Goal: Task Accomplishment & Management: Complete application form

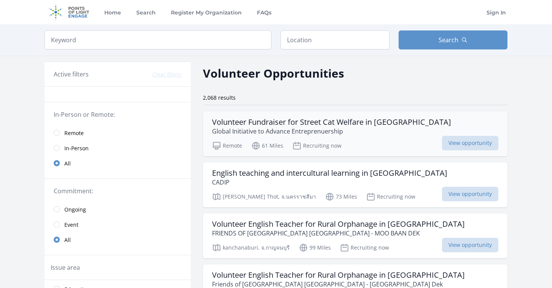
click at [403, 154] on div "Volunteer Fundraiser for Street Cat Welfare in Bangkok Global Initiative to Adv…" at bounding box center [355, 133] width 304 height 45
click at [447, 142] on span "View opportunity" at bounding box center [470, 143] width 56 height 14
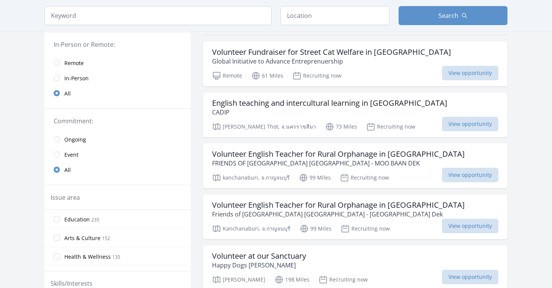
scroll to position [47, 0]
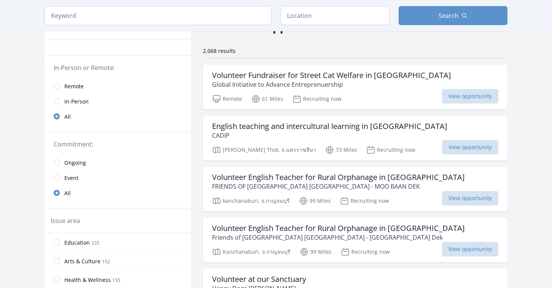
click at [57, 84] on input "radio" at bounding box center [57, 86] width 6 height 6
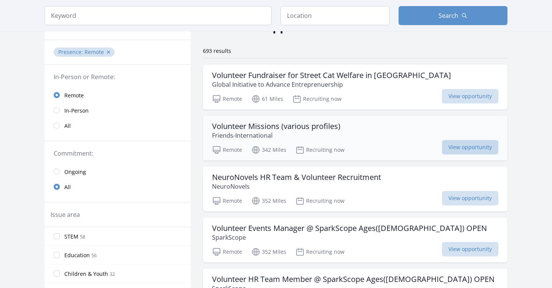
click at [457, 147] on span "View opportunity" at bounding box center [470, 147] width 56 height 14
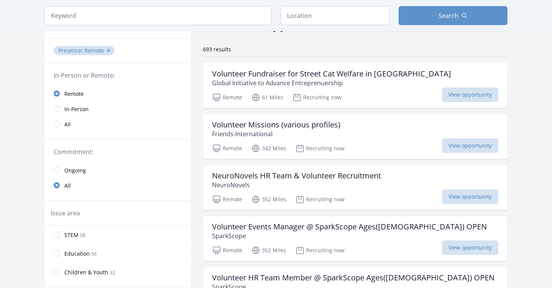
scroll to position [43, 0]
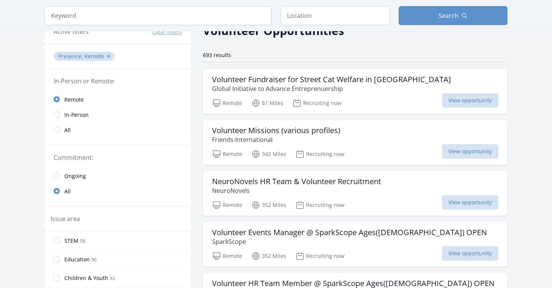
click at [56, 173] on input "radio" at bounding box center [57, 176] width 6 height 6
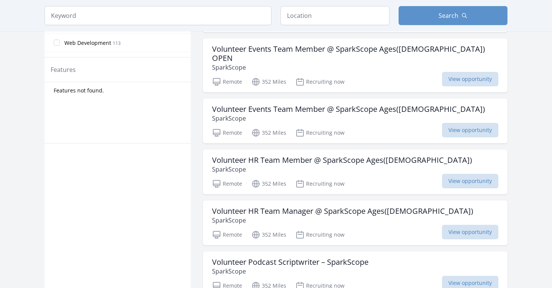
scroll to position [379, 0]
click at [288, 113] on p "SparkScope" at bounding box center [348, 117] width 273 height 9
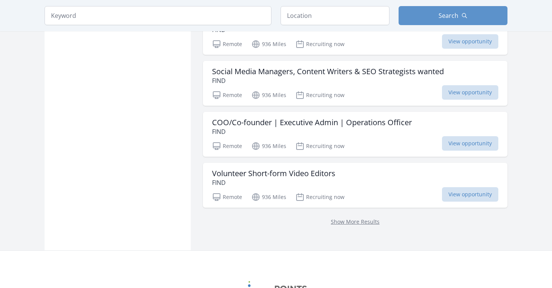
scroll to position [950, 0]
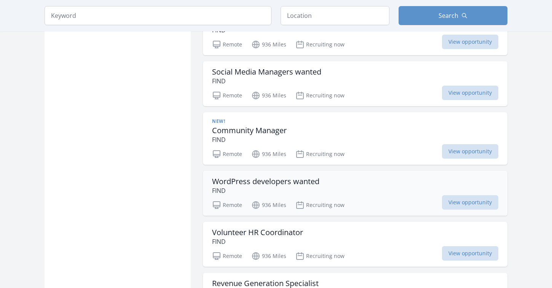
scroll to position [1090, 0]
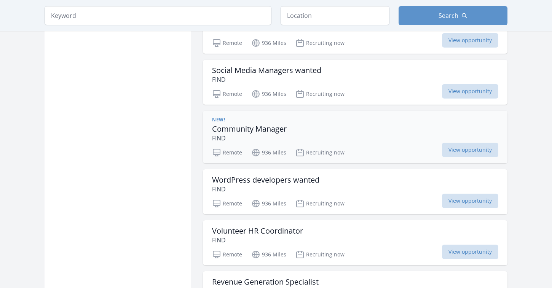
click at [326, 124] on div "New! Community Manager FIND" at bounding box center [355, 130] width 286 height 26
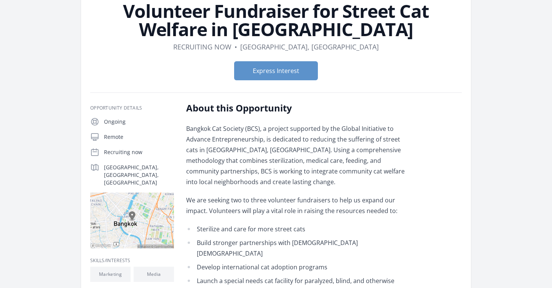
scroll to position [54, 0]
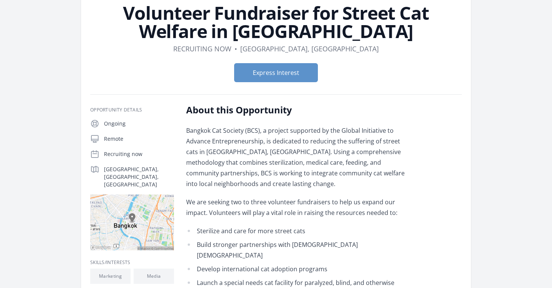
click at [115, 135] on p "Remote" at bounding box center [139, 139] width 70 height 8
drag, startPoint x: 104, startPoint y: 141, endPoint x: 145, endPoint y: 144, distance: 41.6
click at [146, 144] on div "Ongoing Remote Recruiting now Bangkok, Bangkok, TH" at bounding box center [132, 184] width 84 height 131
click at [213, 149] on p "Bangkok Cat Society (BCS), a project supported by the Global Initiative to Adva…" at bounding box center [297, 157] width 223 height 64
click at [280, 70] on button "Express Interest" at bounding box center [276, 72] width 84 height 19
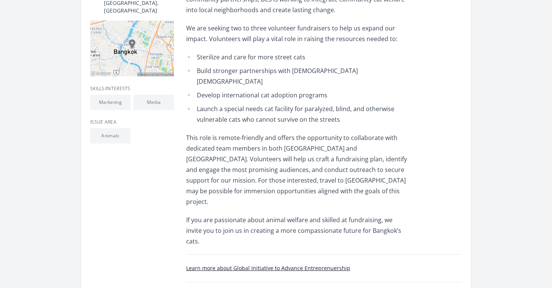
scroll to position [211, 0]
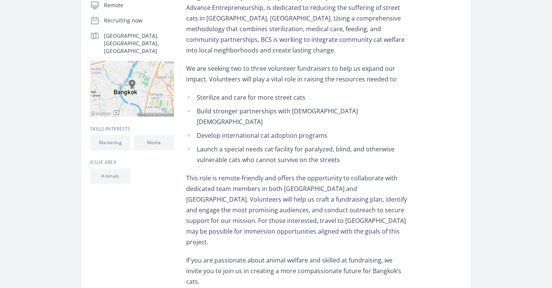
scroll to position [158, 0]
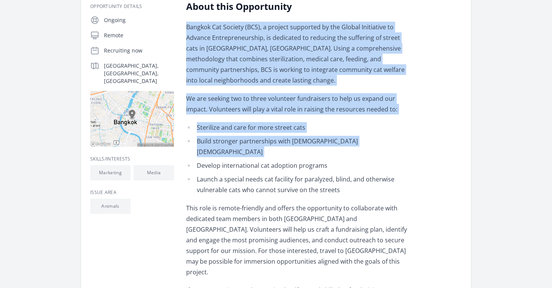
drag, startPoint x: 188, startPoint y: 29, endPoint x: 266, endPoint y: 148, distance: 143.2
click at [266, 148] on div "Bangkok Cat Society (BCS), a project supported by the Global Initiative to Adva…" at bounding box center [297, 169] width 223 height 295
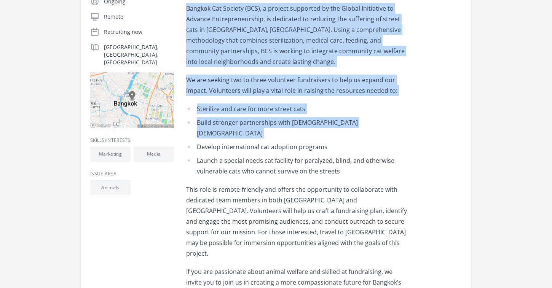
scroll to position [177, 0]
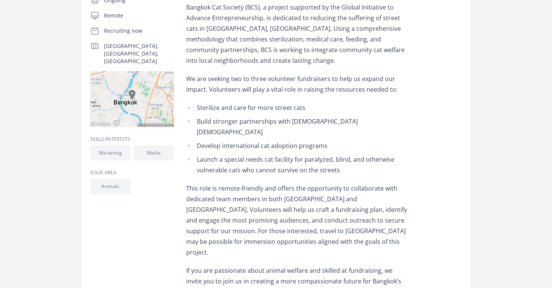
click at [266, 154] on li "Launch a special needs cat facility for paralyzed, blind, and otherwise vulnera…" at bounding box center [297, 164] width 223 height 21
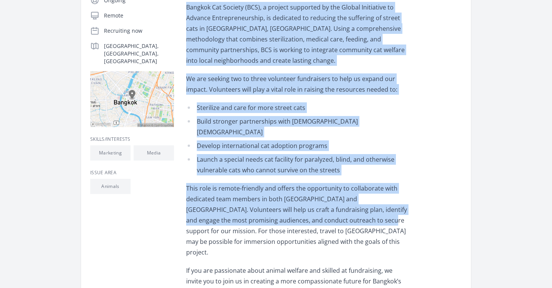
drag, startPoint x: 186, startPoint y: 7, endPoint x: 331, endPoint y: 206, distance: 245.7
click at [331, 206] on div "Bangkok Cat Society (BCS), a project supported by the Global Initiative to Adva…" at bounding box center [297, 149] width 223 height 295
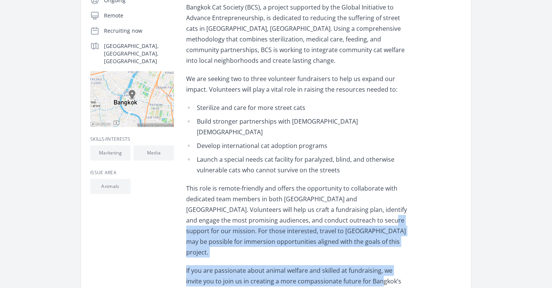
drag, startPoint x: 331, startPoint y: 206, endPoint x: 364, endPoint y: 255, distance: 59.4
click at [363, 255] on div "Bangkok Cat Society (BCS), a project supported by the Global Initiative to Adva…" at bounding box center [297, 149] width 223 height 295
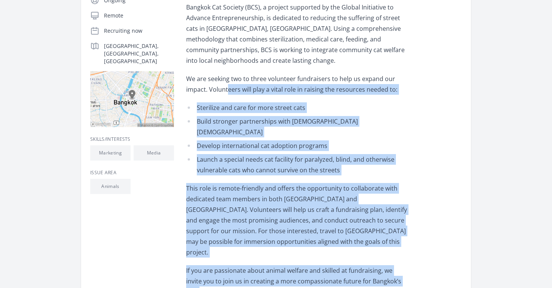
drag, startPoint x: 395, startPoint y: 262, endPoint x: 226, endPoint y: 91, distance: 240.3
click at [226, 91] on div "Bangkok Cat Society (BCS), a project supported by the Global Initiative to Adva…" at bounding box center [297, 149] width 223 height 295
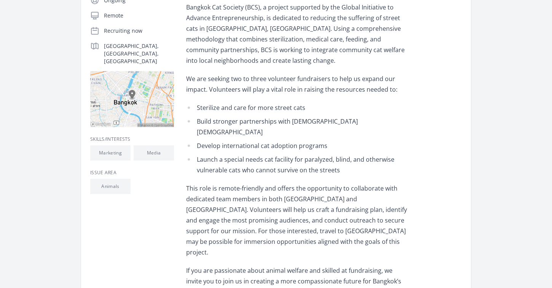
click at [396, 268] on div "About this Opportunity Bangkok Cat Society (BCS), a project supported by the Gl…" at bounding box center [323, 165] width 275 height 369
click at [397, 265] on p "If you are passionate about animal welfare and skilled at fundraising, we invit…" at bounding box center [297, 281] width 223 height 32
click at [395, 265] on p "If you are passionate about animal welfare and skilled at fundraising, we invit…" at bounding box center [297, 281] width 223 height 32
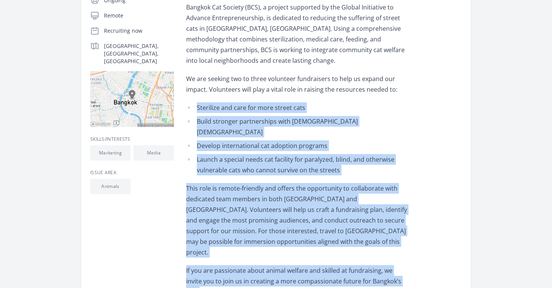
drag, startPoint x: 395, startPoint y: 264, endPoint x: 196, endPoint y: 102, distance: 257.0
click at [196, 102] on div "Bangkok Cat Society (BCS), a project supported by the Global Initiative to Adva…" at bounding box center [297, 149] width 223 height 295
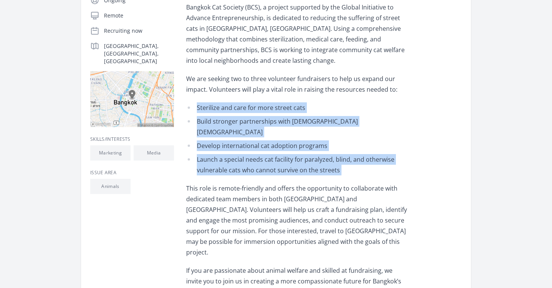
drag, startPoint x: 197, startPoint y: 106, endPoint x: 345, endPoint y: 165, distance: 159.3
click at [345, 165] on div "Bangkok Cat Society (BCS), a project supported by the Global Initiative to Adva…" at bounding box center [297, 149] width 223 height 295
copy ul "Sterilize and care for more street cats Build stronger partnerships with Buddhi…"
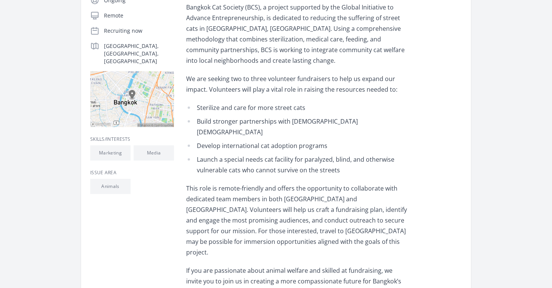
click at [500, 187] on div "Organization Global Initiative to Advance Entreprenuership Volunteer Fundraiser…" at bounding box center [276, 107] width 463 height 521
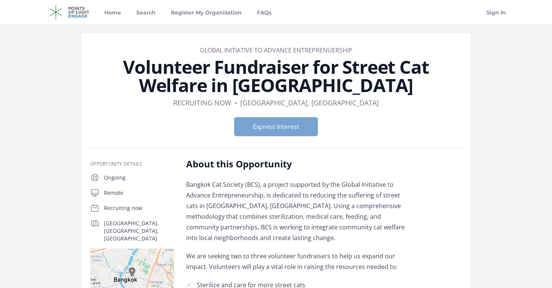
scroll to position [0, 0]
click at [278, 130] on button "Express Interest" at bounding box center [276, 126] width 84 height 19
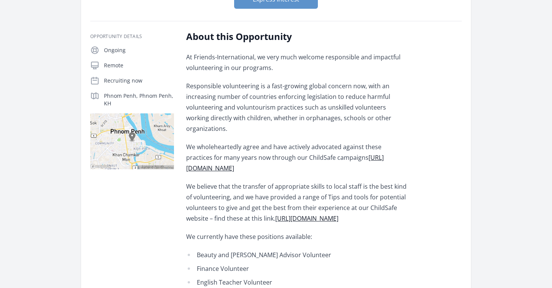
scroll to position [38, 0]
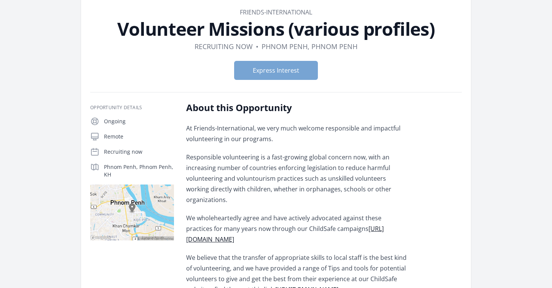
click at [289, 67] on button "Express Interest" at bounding box center [276, 70] width 84 height 19
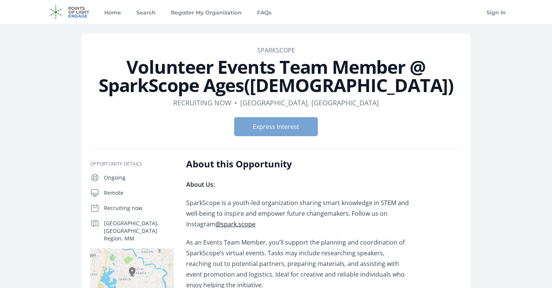
click at [287, 124] on button "Express Interest" at bounding box center [276, 126] width 84 height 19
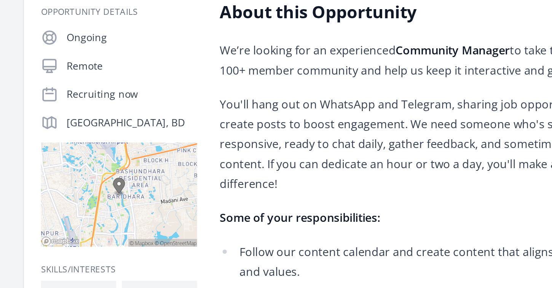
scroll to position [41, 0]
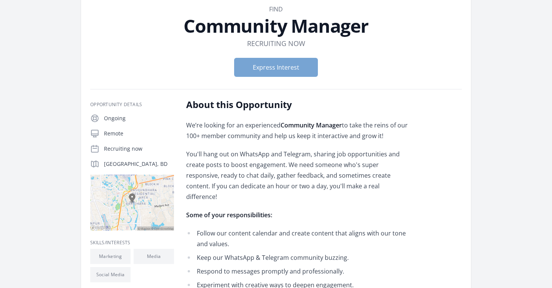
click at [258, 61] on button "Express Interest" at bounding box center [276, 67] width 84 height 19
